Goal: Task Accomplishment & Management: Complete application form

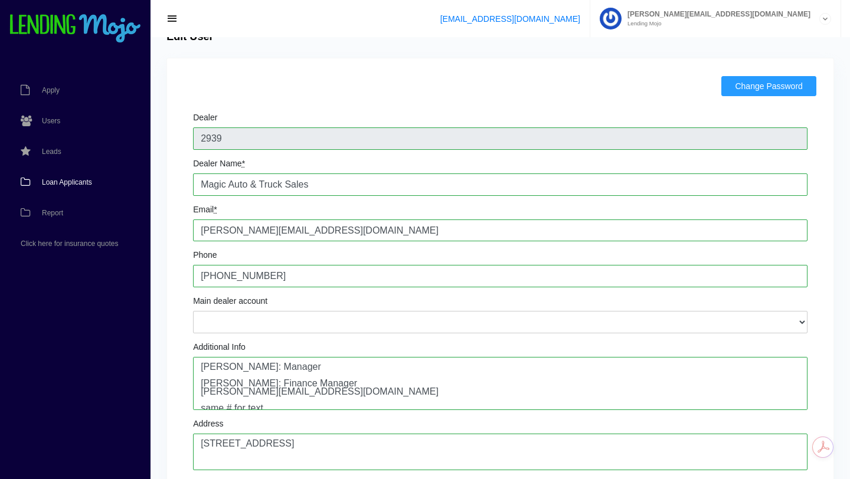
click at [65, 181] on span "Loan Applicants" at bounding box center [67, 182] width 50 height 7
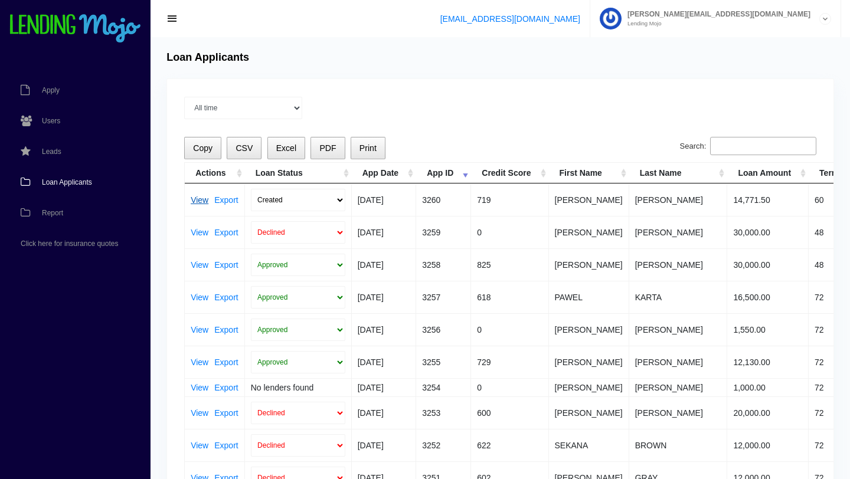
click at [201, 202] on link "View" at bounding box center [200, 200] width 18 height 8
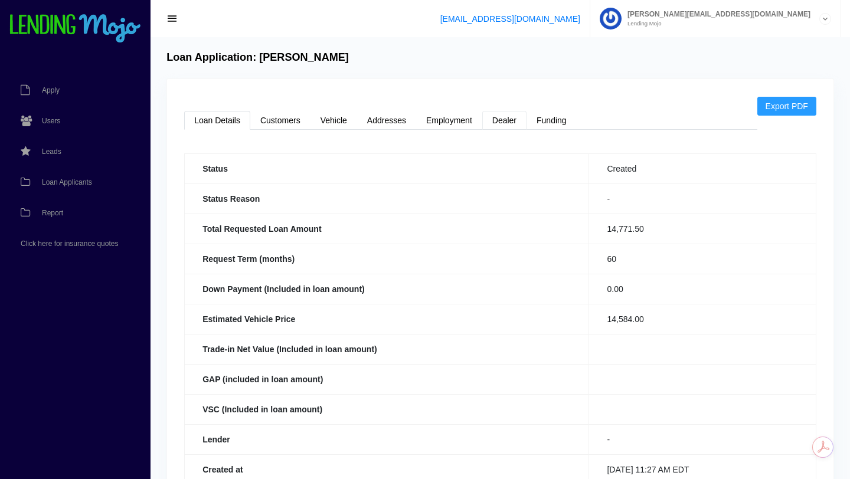
click at [506, 120] on link "Dealer" at bounding box center [504, 120] width 44 height 19
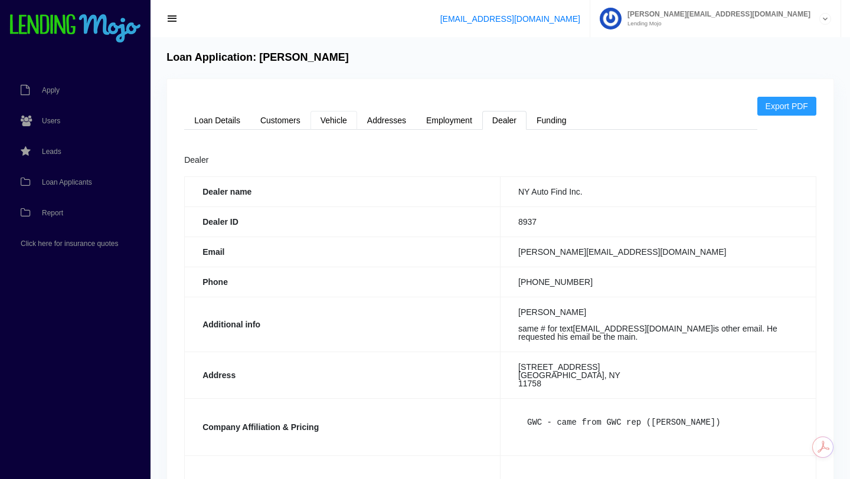
click at [329, 120] on link "Vehicle" at bounding box center [333, 120] width 47 height 19
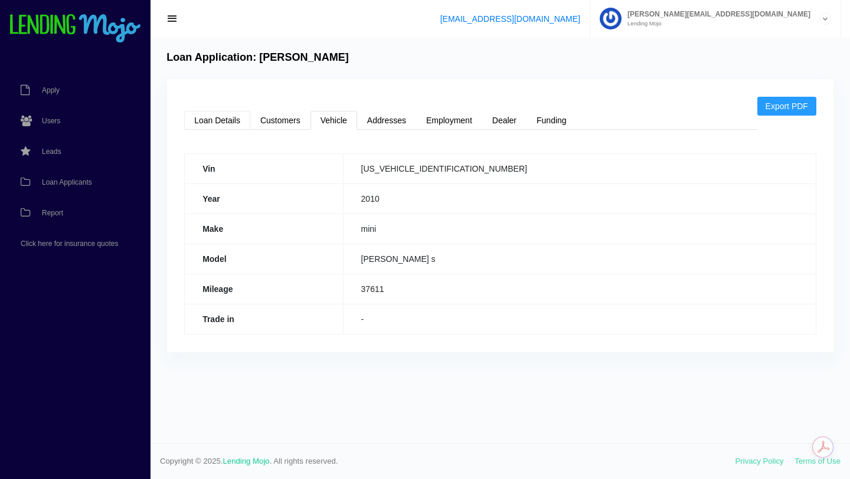
click at [227, 122] on link "Loan Details" at bounding box center [217, 120] width 66 height 19
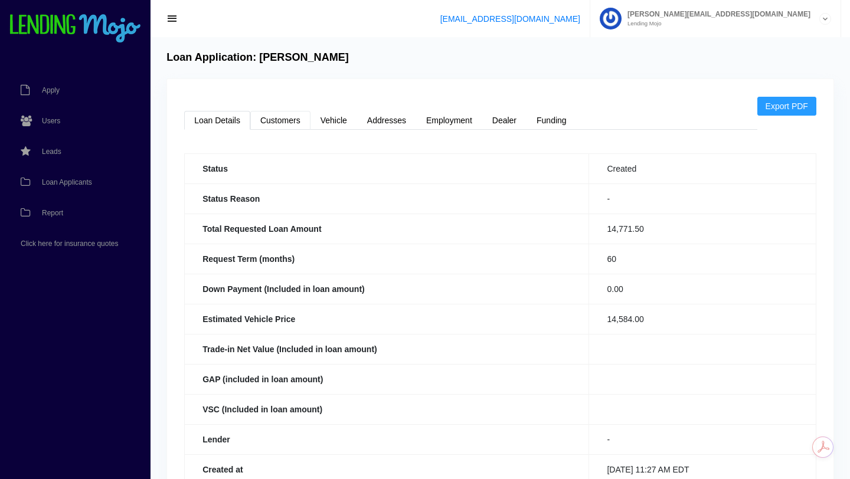
click at [286, 124] on link "Customers" at bounding box center [280, 120] width 60 height 19
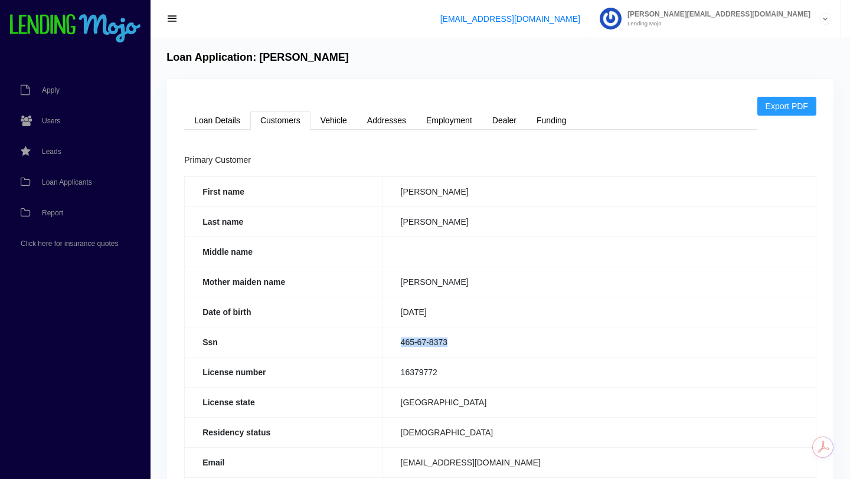
drag, startPoint x: 450, startPoint y: 343, endPoint x: 398, endPoint y: 346, distance: 52.0
click at [398, 346] on td "465-67-8373" at bounding box center [598, 342] width 433 height 30
copy td "465-67-8373"
click at [222, 122] on link "Loan Details" at bounding box center [217, 120] width 66 height 19
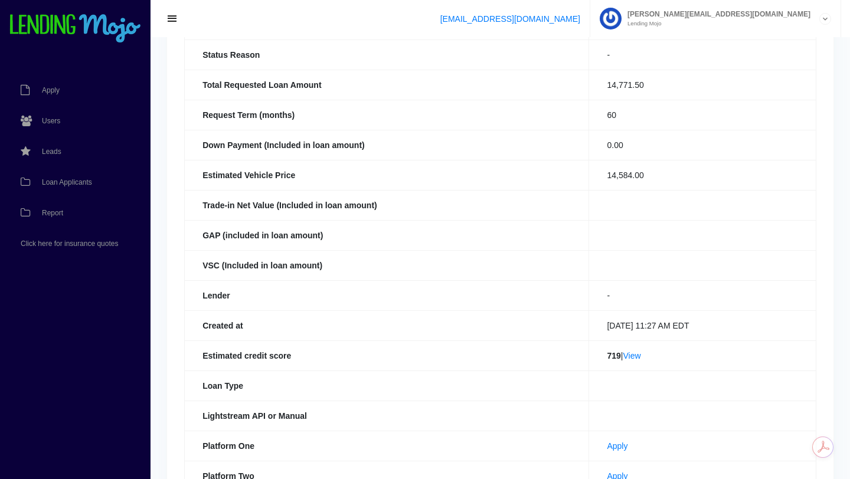
scroll to position [146, 0]
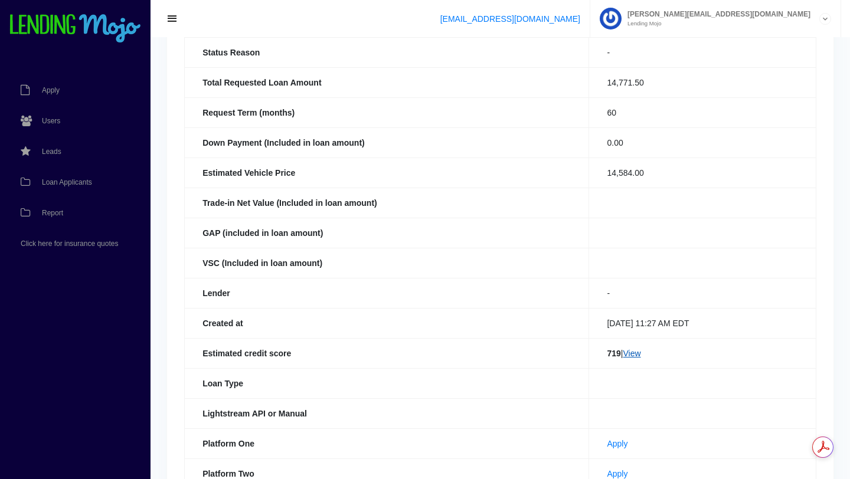
click at [631, 355] on link "View" at bounding box center [631, 353] width 18 height 9
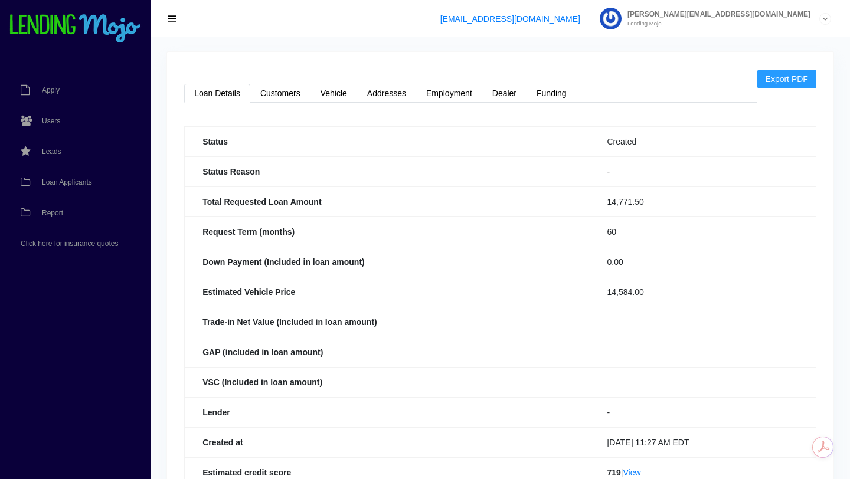
scroll to position [0, 0]
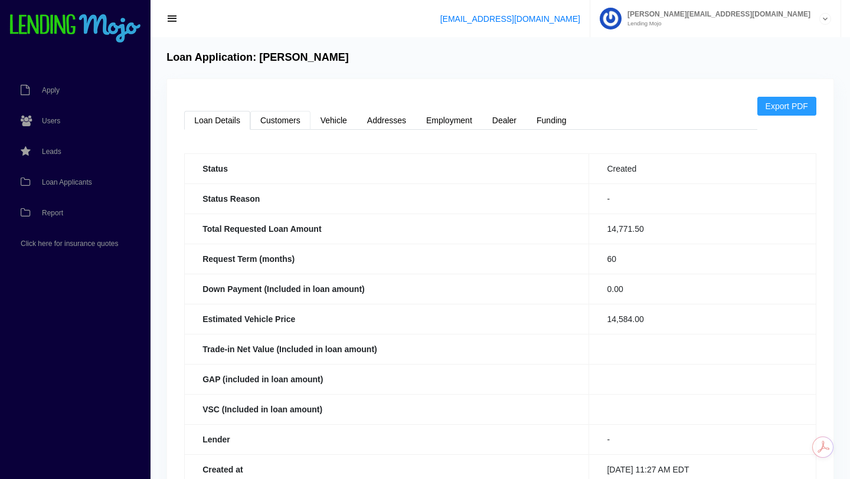
click at [286, 122] on link "Customers" at bounding box center [280, 120] width 60 height 19
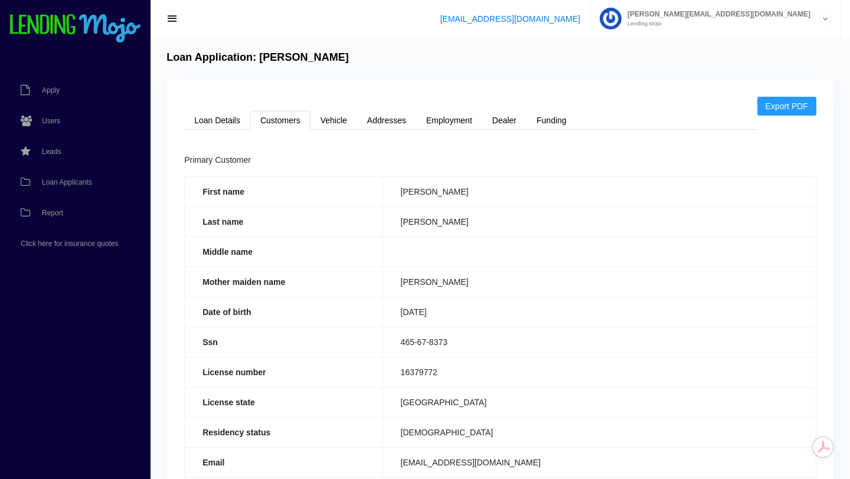
click at [528, 233] on td "[PERSON_NAME]" at bounding box center [598, 221] width 433 height 30
click at [333, 122] on link "Vehicle" at bounding box center [333, 120] width 47 height 19
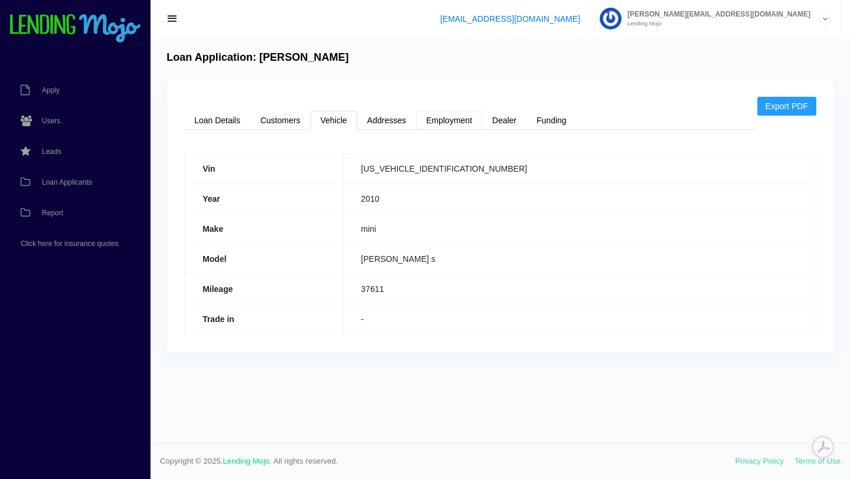
click at [441, 126] on link "Employment" at bounding box center [449, 120] width 66 height 19
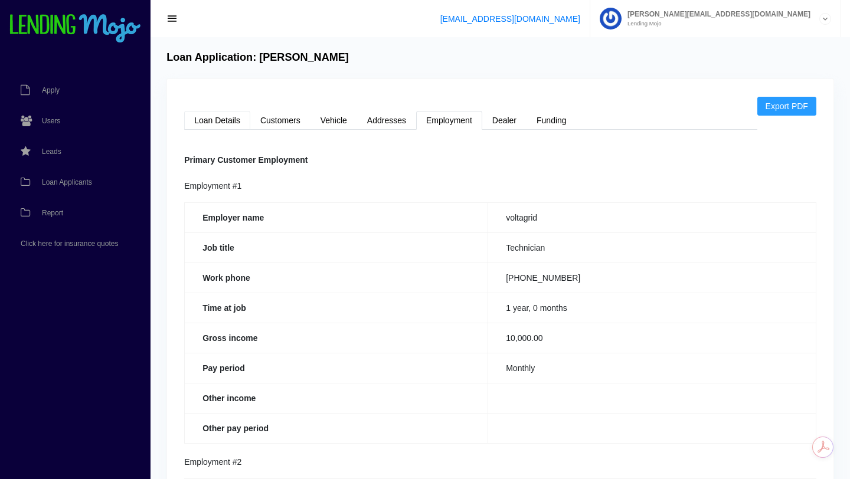
click at [222, 123] on link "Loan Details" at bounding box center [217, 120] width 66 height 19
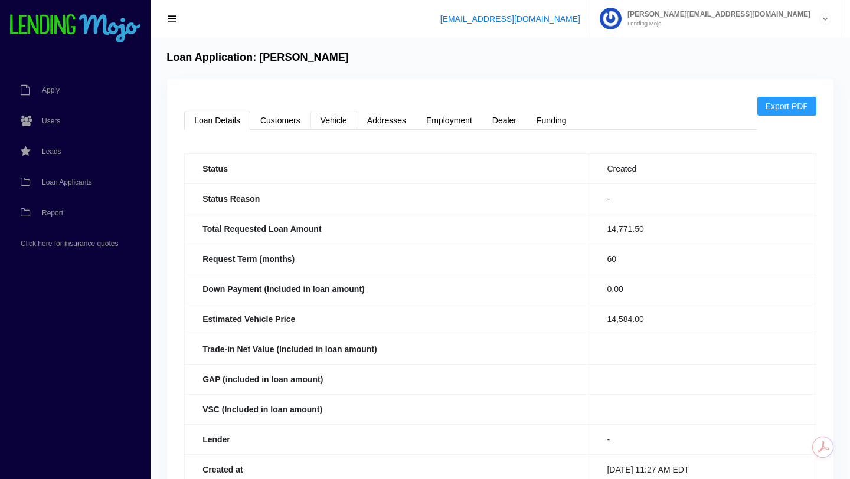
click at [327, 123] on link "Vehicle" at bounding box center [333, 120] width 47 height 19
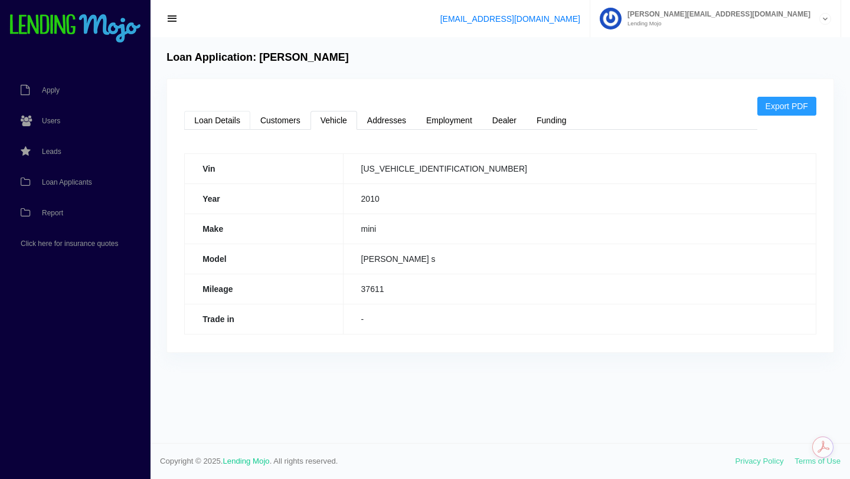
click at [217, 122] on link "Loan Details" at bounding box center [217, 120] width 66 height 19
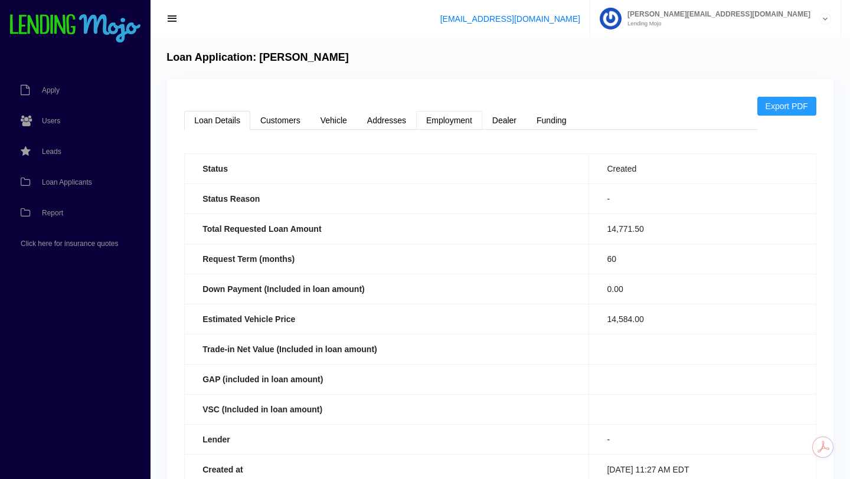
click at [454, 123] on link "Employment" at bounding box center [449, 120] width 66 height 19
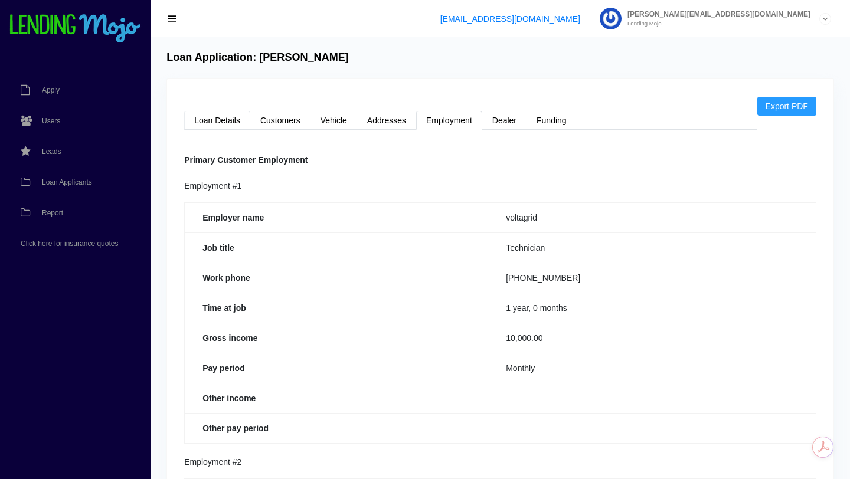
click at [227, 119] on link "Loan Details" at bounding box center [217, 120] width 66 height 19
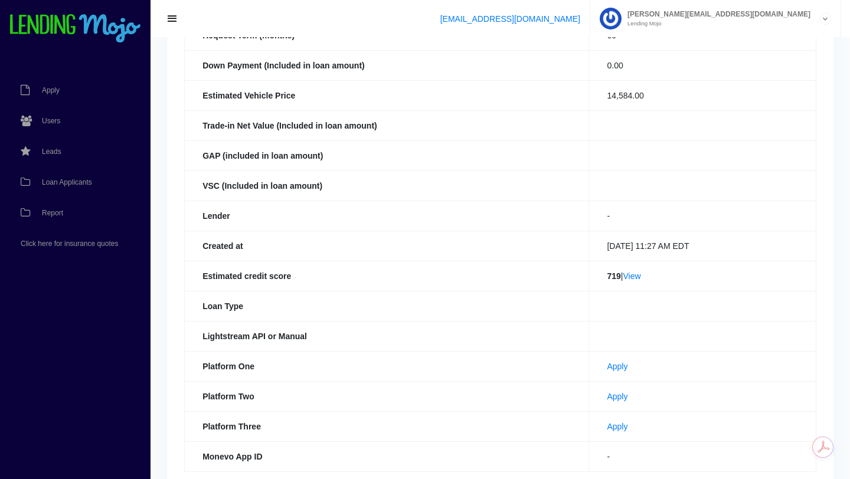
scroll to position [227, 0]
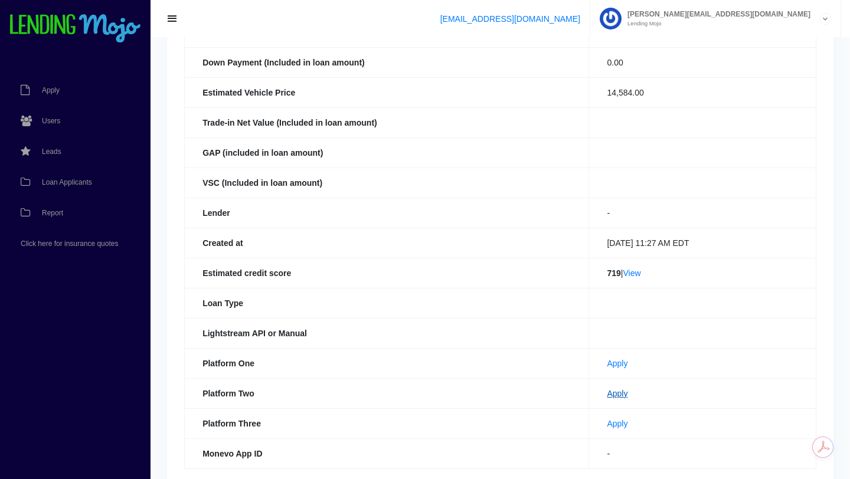
click at [606, 392] on link "Apply" at bounding box center [616, 393] width 21 height 9
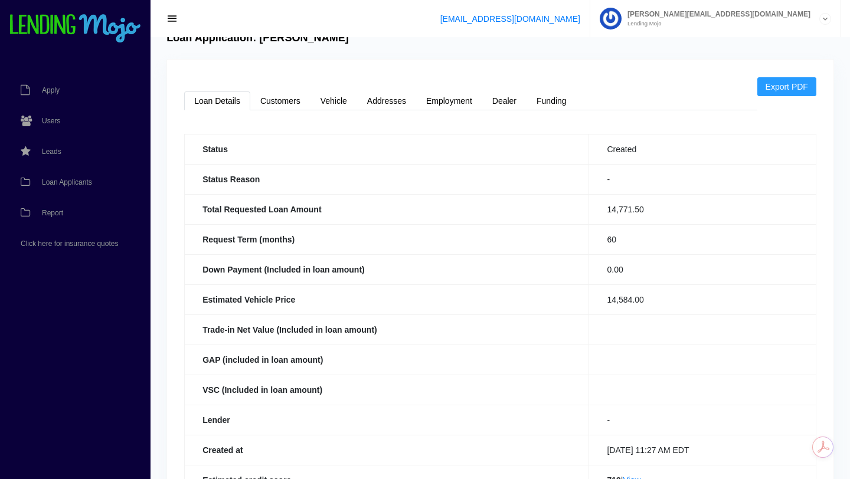
scroll to position [0, 0]
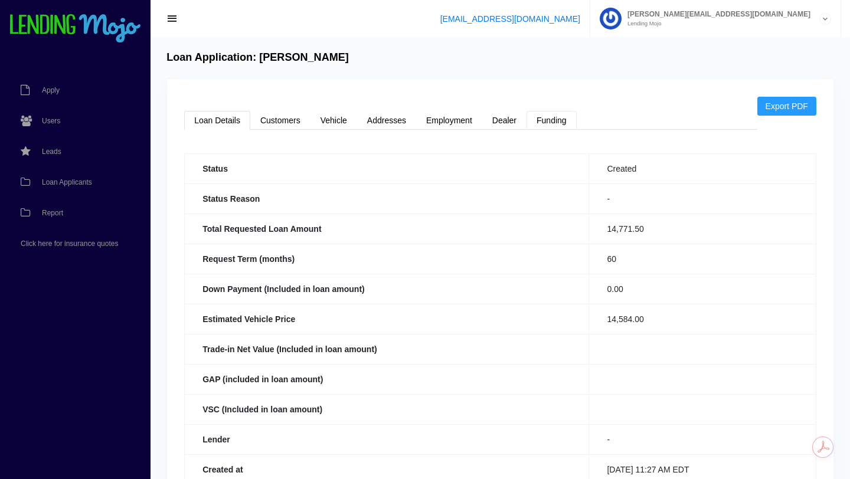
click at [560, 120] on link "Funding" at bounding box center [551, 120] width 50 height 19
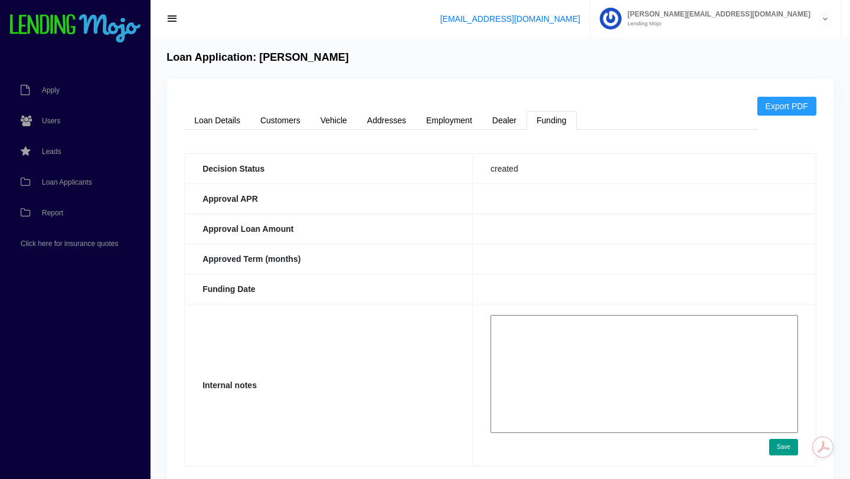
click at [552, 332] on textarea at bounding box center [643, 374] width 307 height 118
paste textarea "[URL][DOMAIN_NAME]"
type textarea "[URL][DOMAIN_NAME]"
click at [785, 448] on button "Save" at bounding box center [783, 447] width 29 height 17
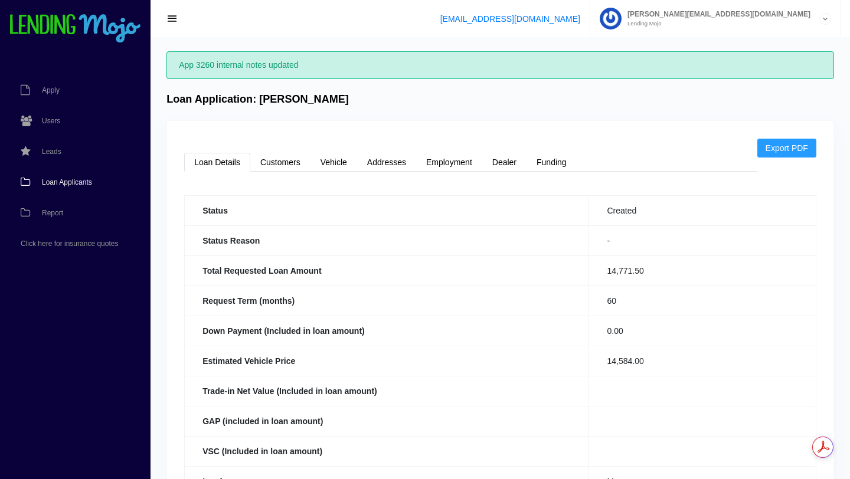
click at [56, 186] on span "Loan Applicants" at bounding box center [67, 182] width 50 height 7
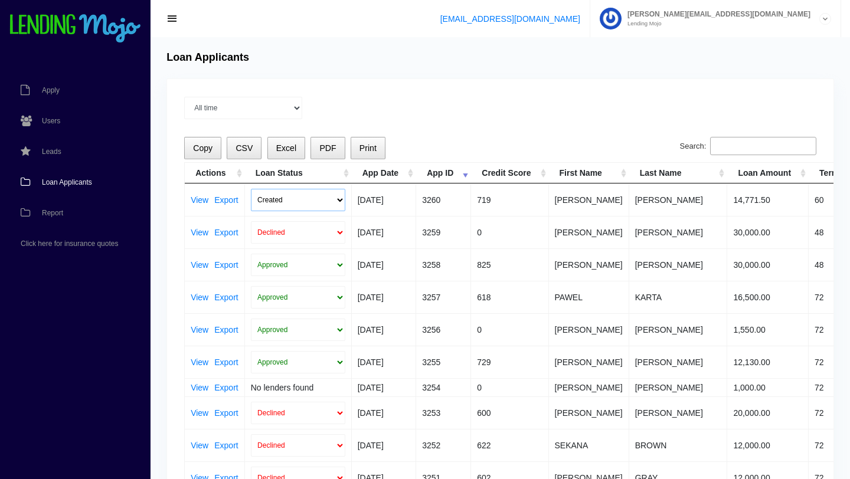
click at [340, 200] on select "Created Submitted" at bounding box center [298, 200] width 94 height 22
select select "submitted"
click at [251, 189] on select "Created Submitted" at bounding box center [298, 200] width 94 height 22
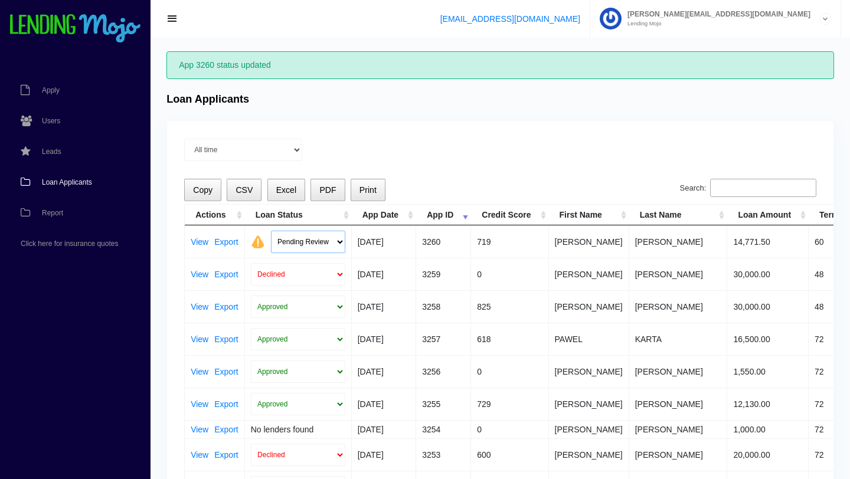
click at [339, 241] on select "Pending Review Approve Decline Unqualified" at bounding box center [308, 242] width 74 height 22
select select "approved"
click at [271, 231] on select "Pending Review Approve Decline Unqualified" at bounding box center [308, 242] width 74 height 22
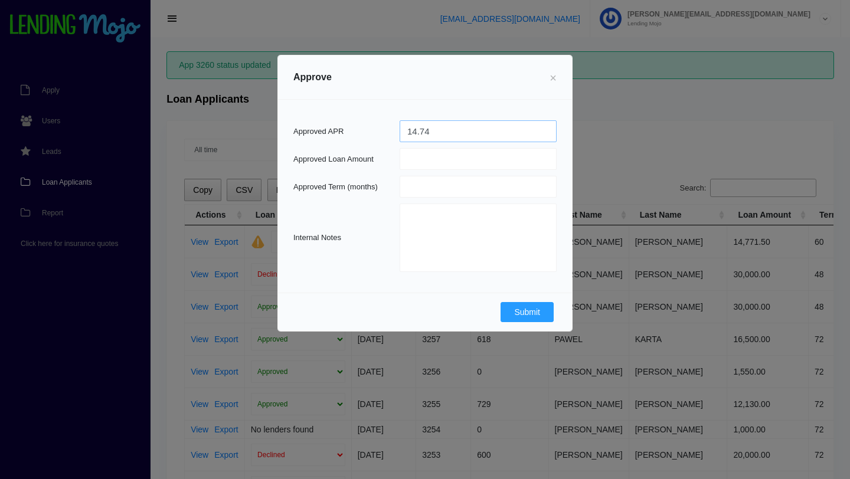
type input "14.74"
click at [420, 160] on input "number" at bounding box center [477, 159] width 157 height 22
type input "14770"
click at [450, 192] on input "number" at bounding box center [477, 187] width 157 height 22
type input "60"
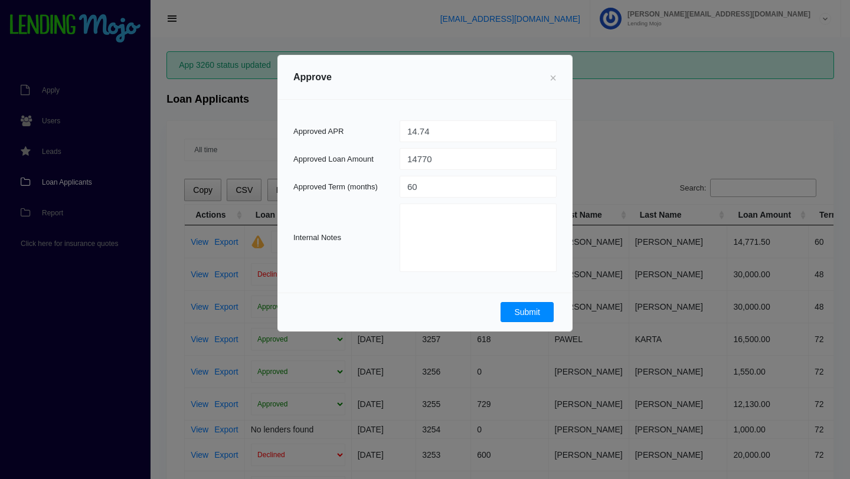
click at [528, 311] on button "Submit" at bounding box center [526, 312] width 53 height 20
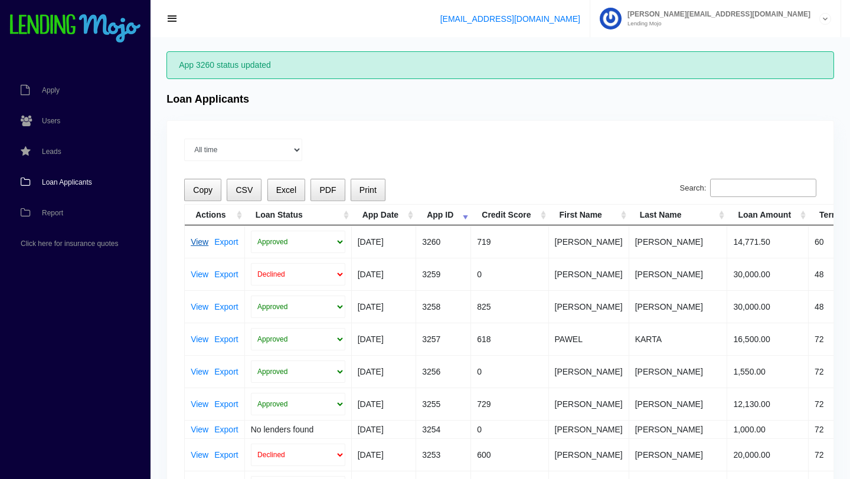
click at [202, 244] on link "View" at bounding box center [200, 242] width 18 height 8
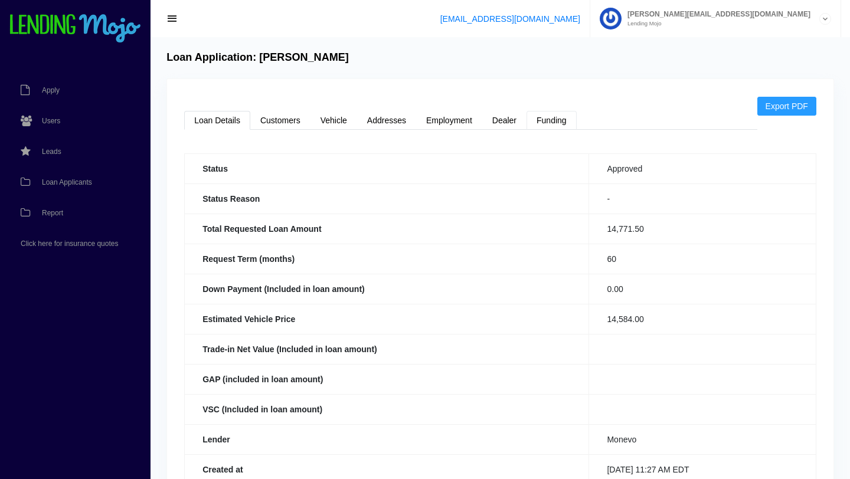
click at [563, 123] on link "Funding" at bounding box center [551, 120] width 50 height 19
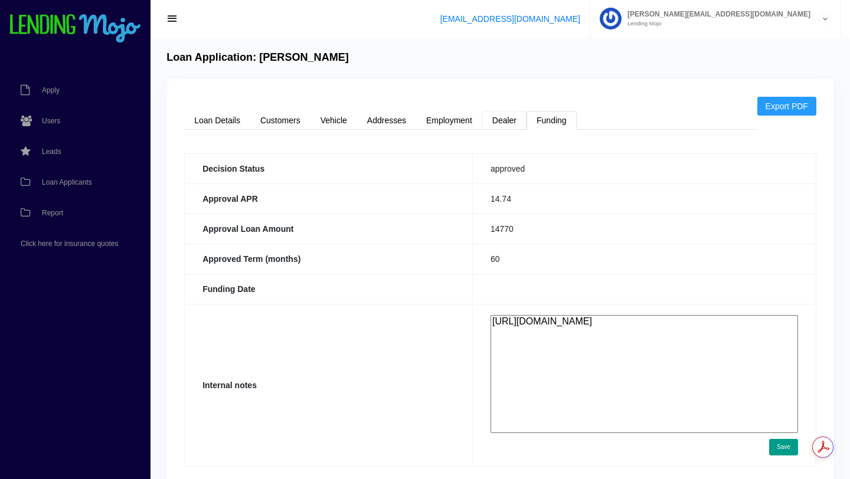
click at [501, 119] on link "Dealer" at bounding box center [504, 120] width 44 height 19
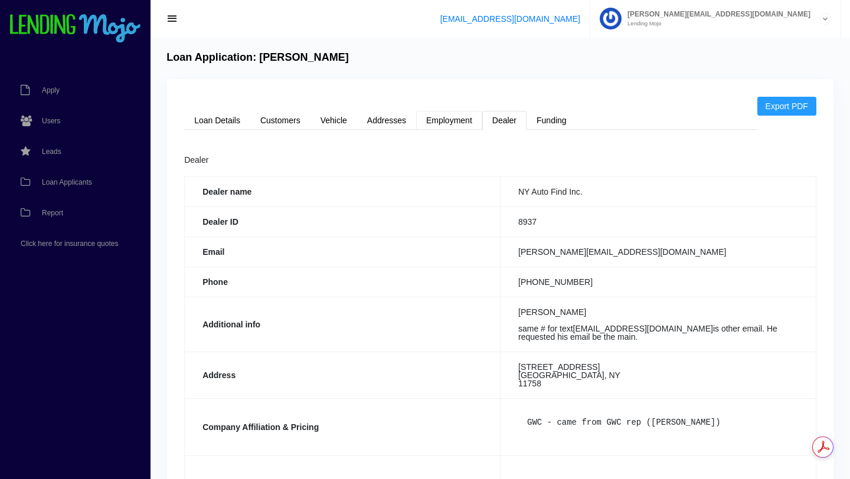
click at [447, 120] on link "Employment" at bounding box center [449, 120] width 66 height 19
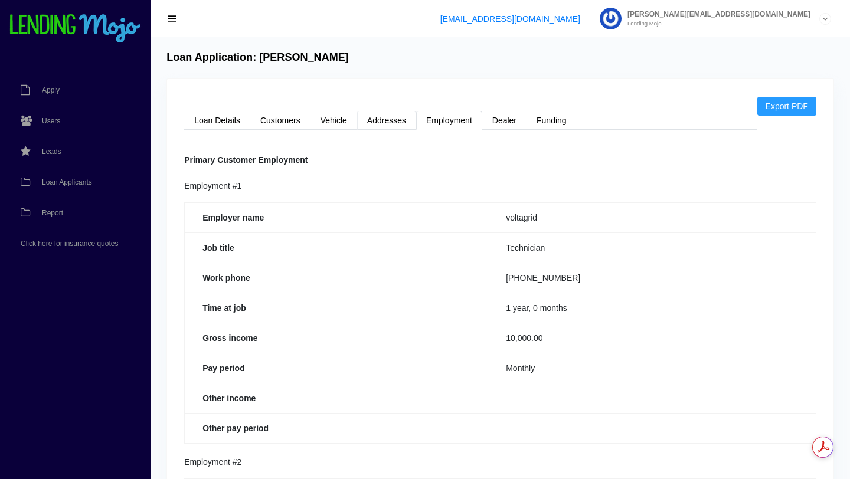
click at [385, 122] on link "Addresses" at bounding box center [386, 120] width 59 height 19
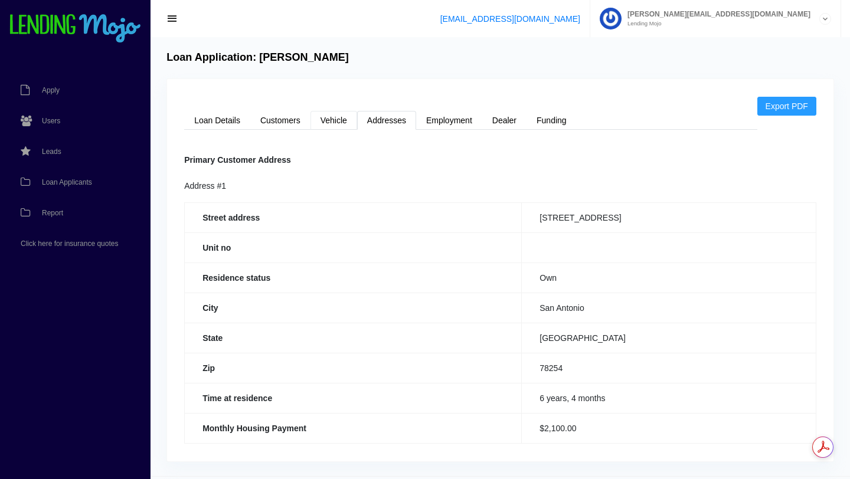
click at [335, 120] on link "Vehicle" at bounding box center [333, 120] width 47 height 19
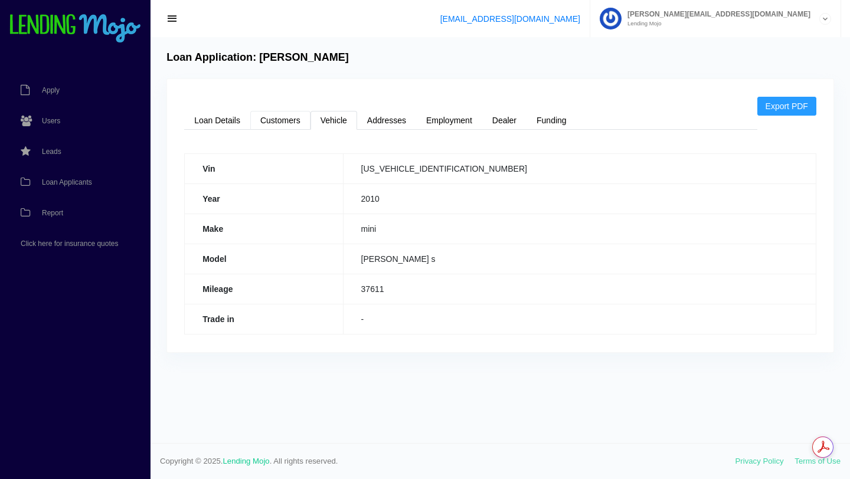
click at [286, 123] on link "Customers" at bounding box center [280, 120] width 60 height 19
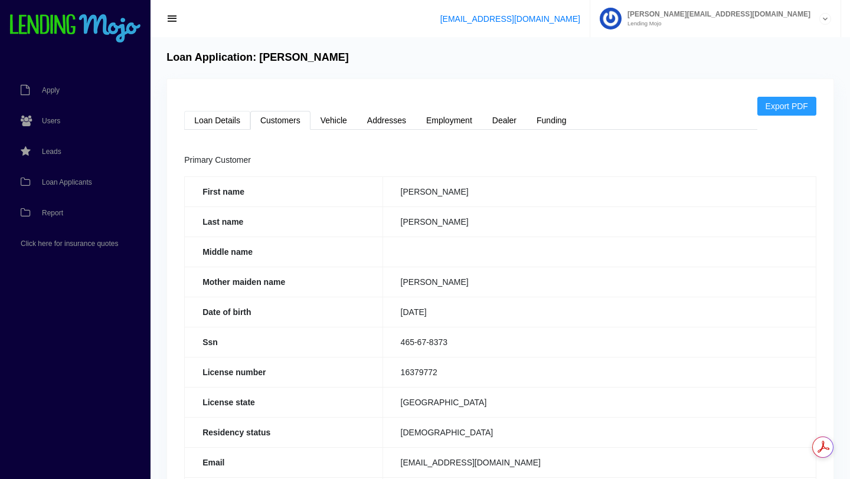
click at [225, 121] on link "Loan Details" at bounding box center [217, 120] width 66 height 19
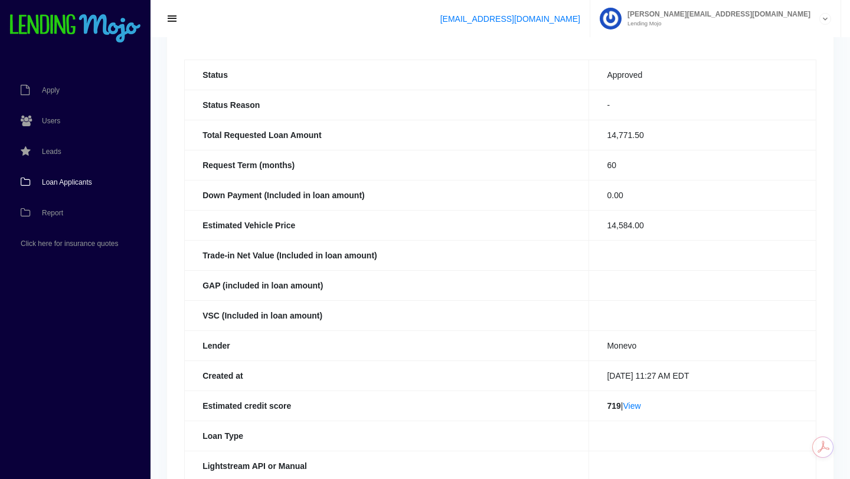
scroll to position [96, 0]
